Goal: Task Accomplishment & Management: Manage account settings

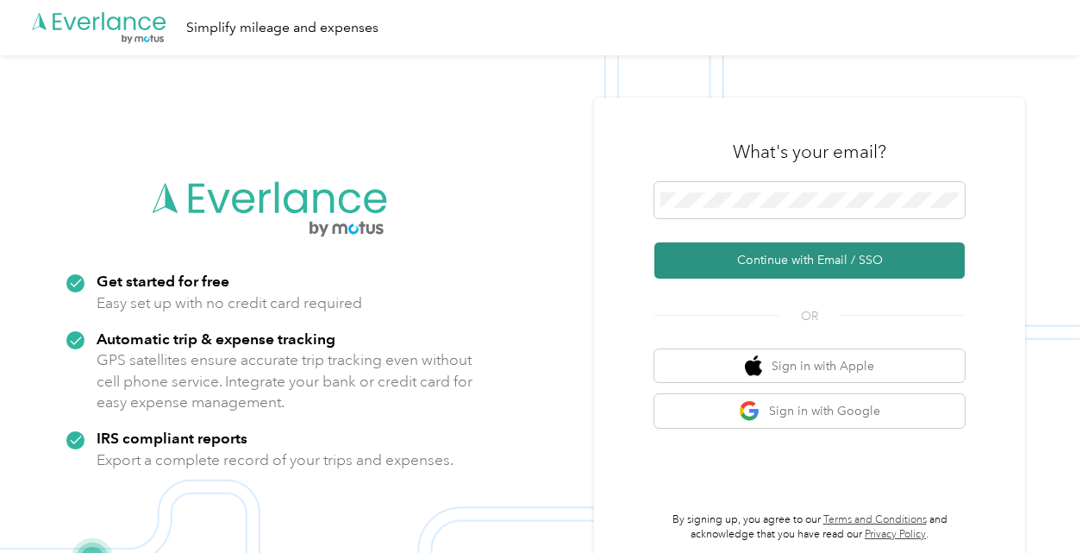
click at [817, 257] on button "Continue with Email / SSO" at bounding box center [809, 260] width 310 height 36
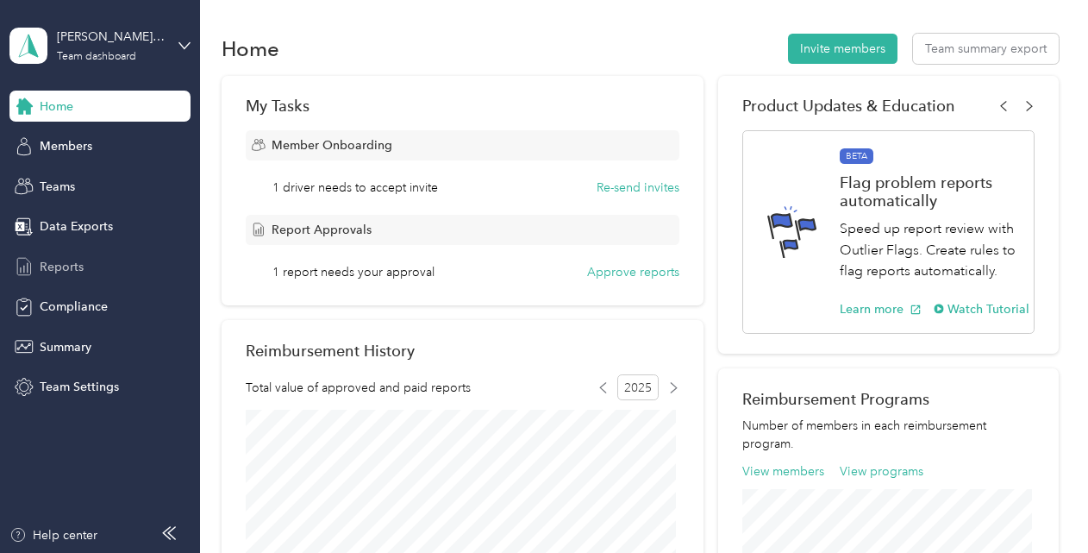
click at [69, 265] on span "Reports" at bounding box center [62, 267] width 44 height 18
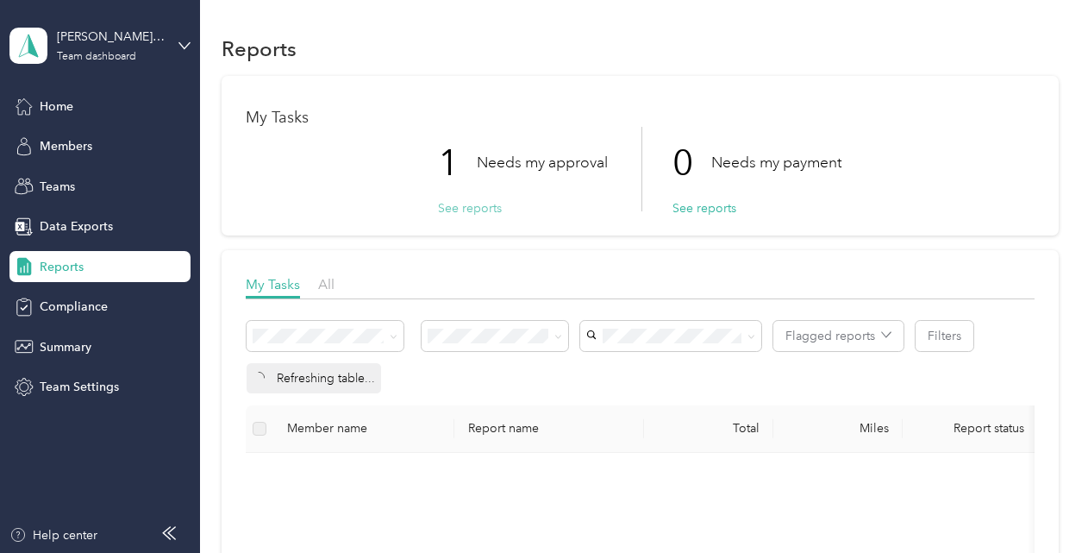
click at [490, 204] on button "See reports" at bounding box center [470, 208] width 64 height 18
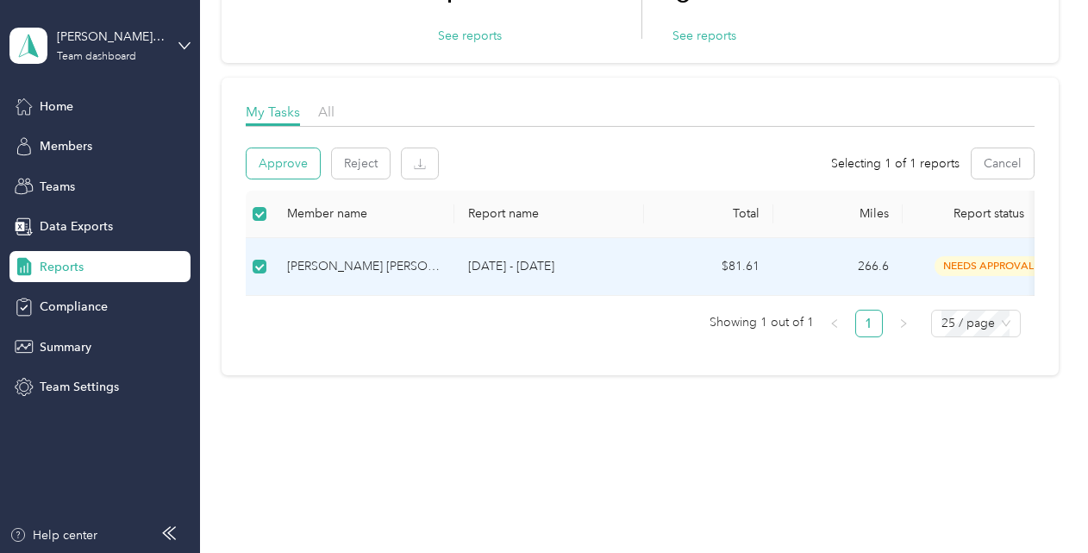
click at [291, 156] on button "Approve" at bounding box center [283, 163] width 73 height 30
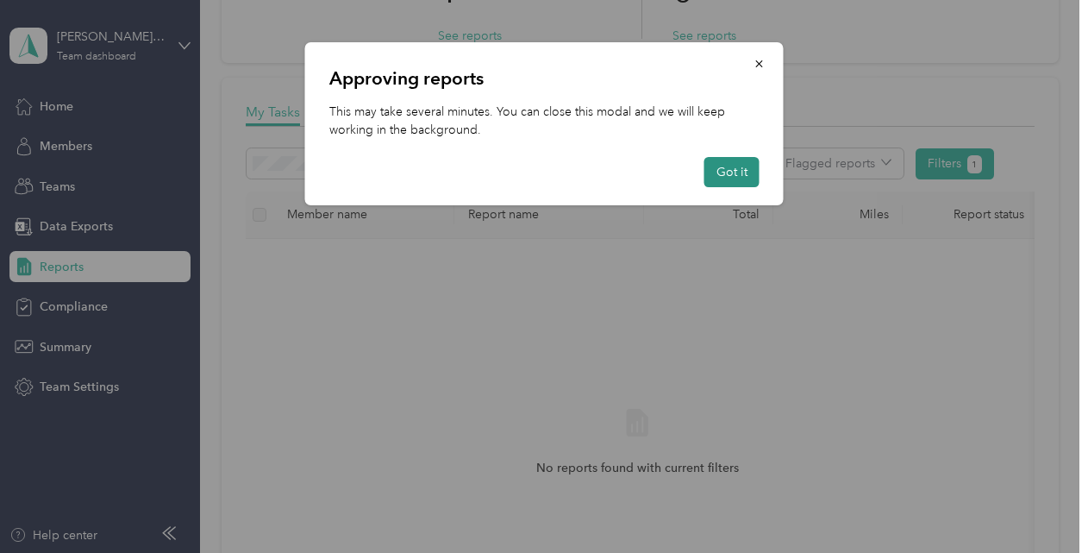
click at [729, 171] on button "Got it" at bounding box center [731, 172] width 55 height 30
